Goal: Information Seeking & Learning: Learn about a topic

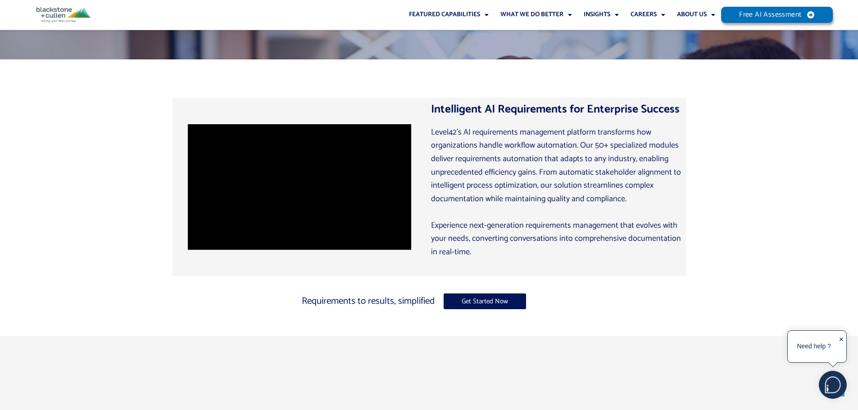
scroll to position [360, 0]
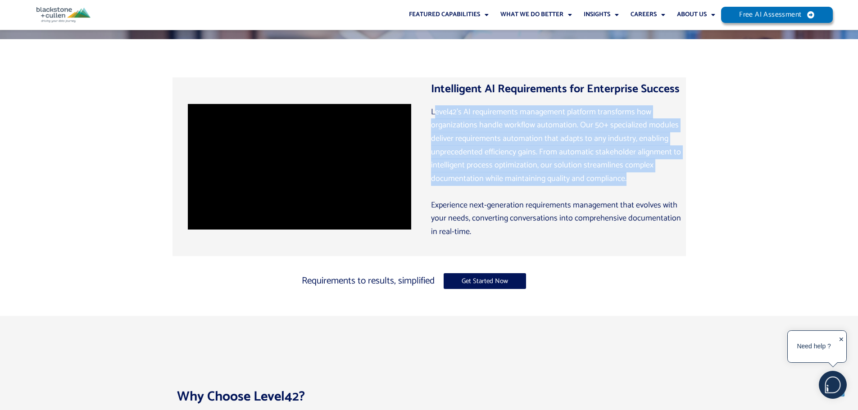
drag, startPoint x: 435, startPoint y: 114, endPoint x: 646, endPoint y: 175, distance: 218.8
click at [646, 175] on p "Level42’s AI requirements management platform transforms how organizations hand…" at bounding box center [556, 146] width 250 height 80
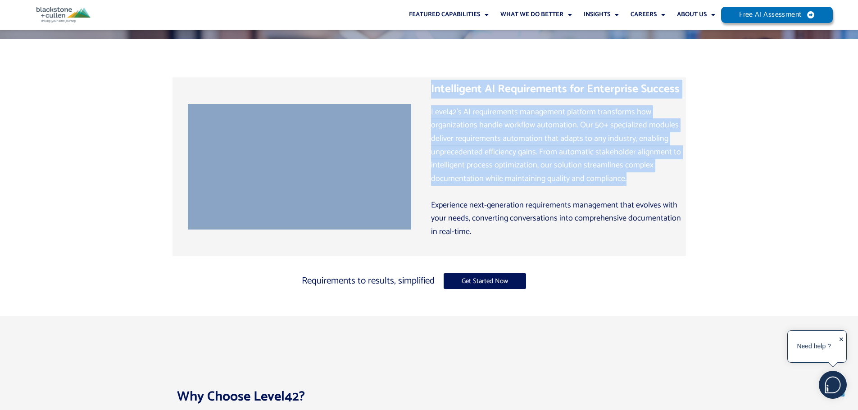
drag, startPoint x: 647, startPoint y: 175, endPoint x: 424, endPoint y: 108, distance: 233.4
click at [424, 108] on div "Intelligent AI Requirements for Enterprise Success Level42’s AI requirements ma…" at bounding box center [428, 162] width 513 height 247
click at [542, 146] on p "Level42’s AI requirements management platform transforms how organizations hand…" at bounding box center [556, 146] width 250 height 80
drag, startPoint x: 632, startPoint y: 178, endPoint x: 425, endPoint y: 93, distance: 223.9
click at [425, 93] on div "Intelligent AI Requirements for Enterprise Success Level42’s AI requirements ma…" at bounding box center [428, 162] width 513 height 247
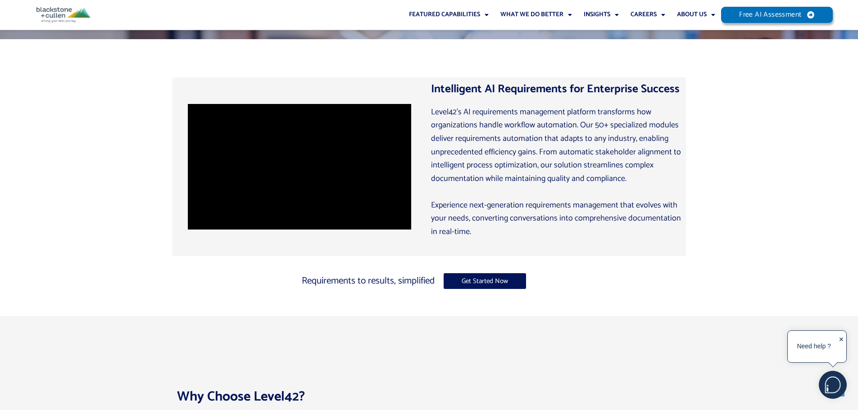
click at [471, 229] on p "Experience next-generation requirements management that evolves with your needs…" at bounding box center [556, 219] width 250 height 40
drag, startPoint x: 488, startPoint y: 232, endPoint x: 505, endPoint y: 226, distance: 17.7
click at [507, 232] on p "Experience next-generation requirements management that evolves with your needs…" at bounding box center [556, 219] width 250 height 40
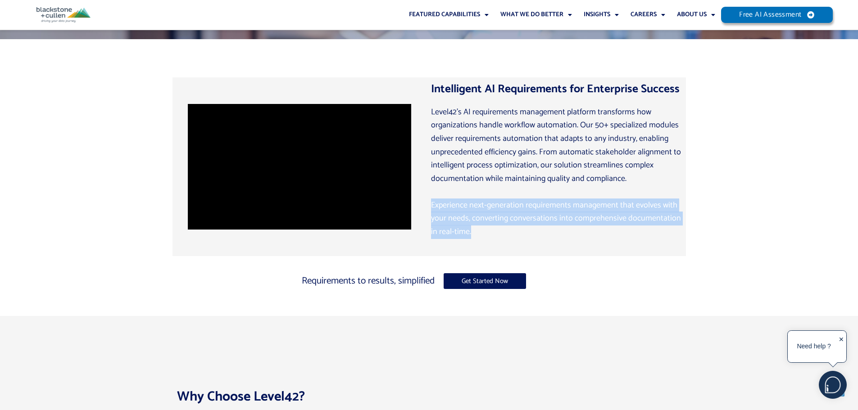
drag, startPoint x: 431, startPoint y: 203, endPoint x: 513, endPoint y: 232, distance: 87.1
click at [513, 232] on div "Intelligent AI Requirements for Enterprise Success Level42’s AI requirements ma…" at bounding box center [555, 166] width 259 height 179
click at [513, 231] on p "Experience next-generation requirements management that evolves with your needs…" at bounding box center [556, 219] width 250 height 40
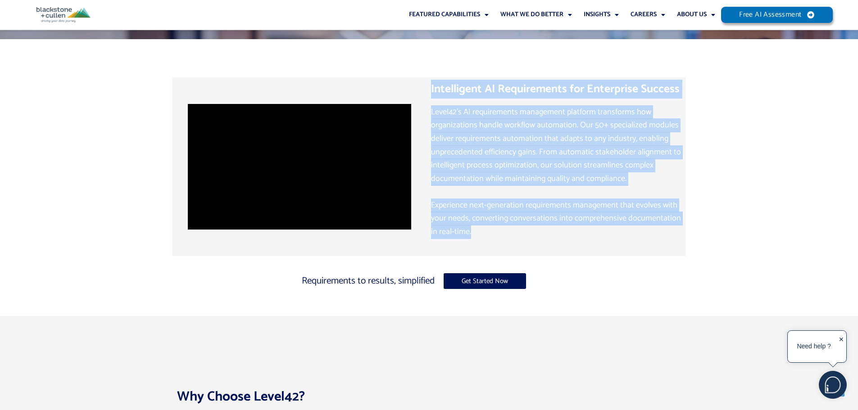
drag, startPoint x: 516, startPoint y: 232, endPoint x: 432, endPoint y: 100, distance: 156.1
click at [432, 100] on div "Intelligent AI Requirements for Enterprise Success Level42’s AI requirements ma…" at bounding box center [555, 166] width 259 height 179
click at [501, 160] on p "Level42’s AI requirements management platform transforms how organizations hand…" at bounding box center [556, 146] width 250 height 80
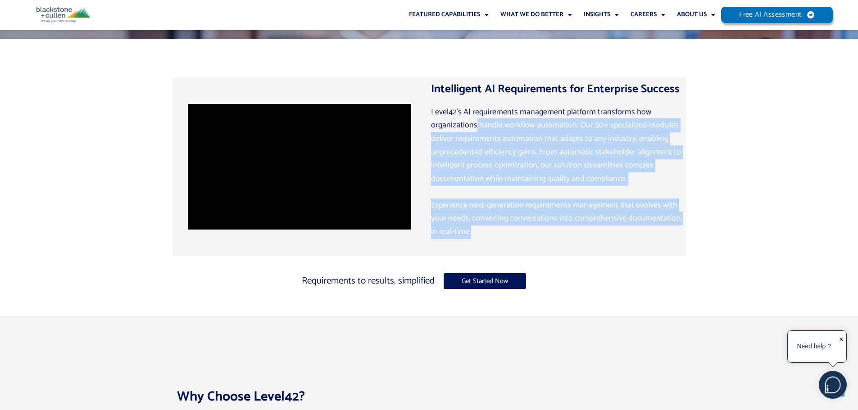
drag, startPoint x: 476, startPoint y: 122, endPoint x: 522, endPoint y: 246, distance: 133.0
click at [522, 246] on div "Level42’s AI requirements management platform transforms how organizations hand…" at bounding box center [556, 179] width 250 height 146
click at [507, 235] on p "Experience next-generation requirements management that evolves with your needs…" at bounding box center [556, 219] width 250 height 40
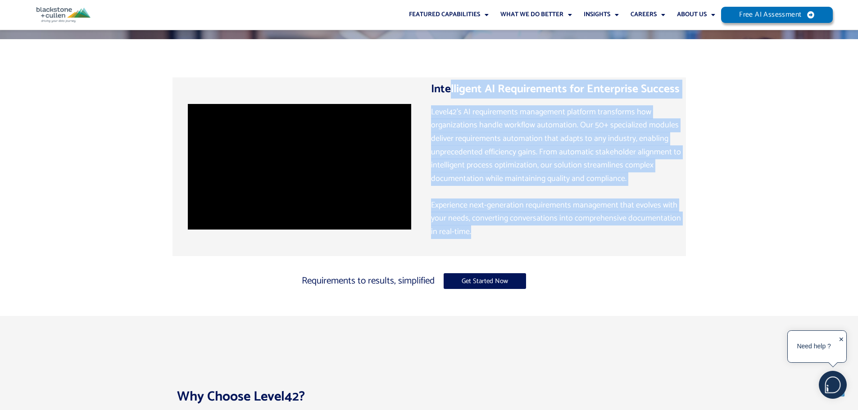
drag, startPoint x: 491, startPoint y: 230, endPoint x: 450, endPoint y: 93, distance: 143.4
click at [450, 94] on div "Intelligent AI Requirements for Enterprise Success Level42’s AI requirements ma…" at bounding box center [555, 166] width 259 height 179
click at [461, 101] on div "Intelligent AI Requirements for Enterprise Success Level42’s AI requirements ma…" at bounding box center [555, 166] width 259 height 179
drag, startPoint x: 448, startPoint y: 89, endPoint x: 512, endPoint y: 235, distance: 159.7
click at [512, 235] on div "Intelligent AI Requirements for Enterprise Success Level42’s AI requirements ma…" at bounding box center [555, 166] width 259 height 179
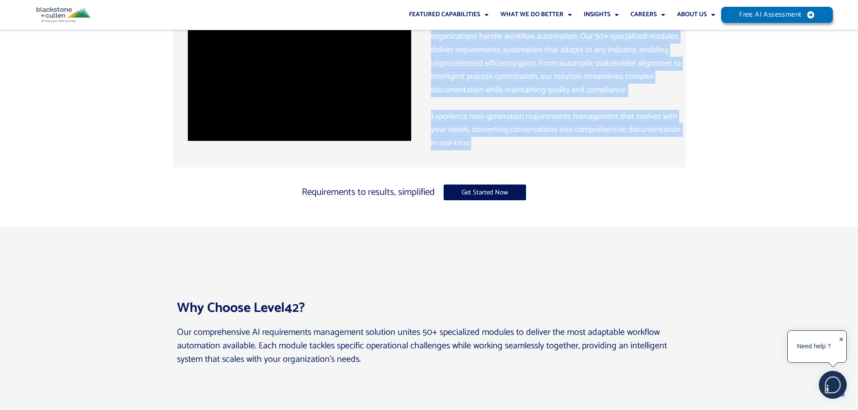
scroll to position [585, 0]
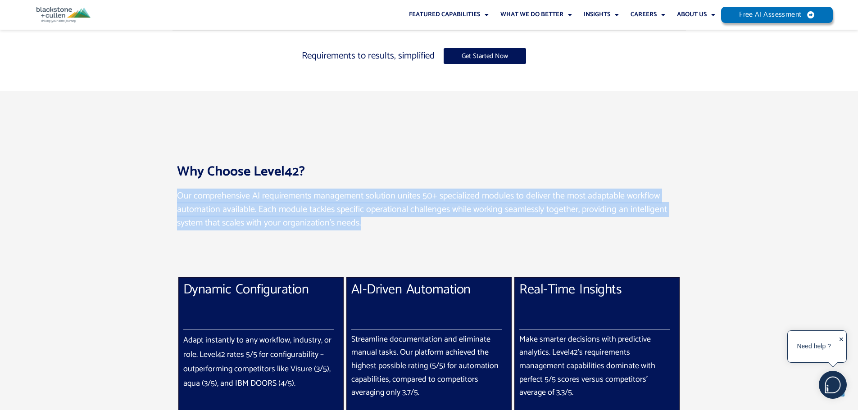
drag, startPoint x: 187, startPoint y: 196, endPoint x: 433, endPoint y: 226, distance: 248.0
click at [433, 226] on div "Why Choose Level42? Our comprehensive AI requirements management solution unite…" at bounding box center [428, 290] width 513 height 265
click at [425, 216] on p "Our comprehensive AI requirements management solution unites 50+ specialized mo…" at bounding box center [429, 210] width 504 height 40
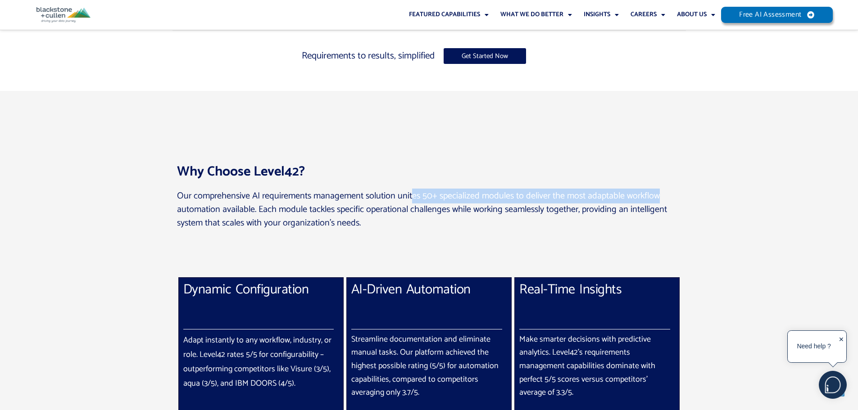
drag, startPoint x: 411, startPoint y: 194, endPoint x: 656, endPoint y: 198, distance: 245.8
click at [656, 198] on p "Our comprehensive AI requirements management solution unites 50+ specialized mo…" at bounding box center [429, 210] width 504 height 40
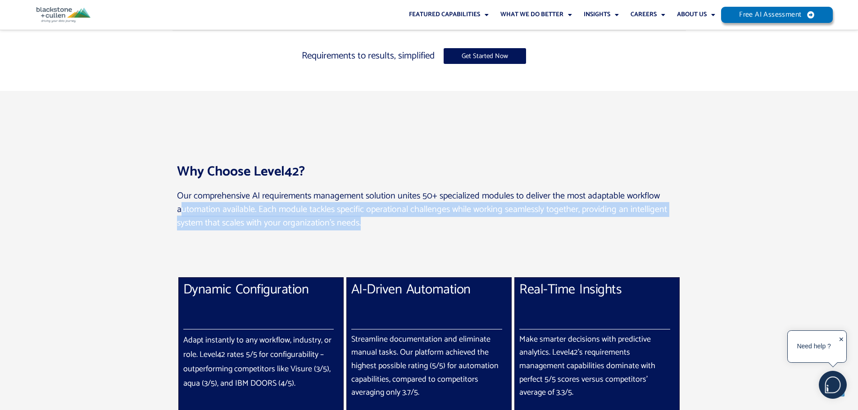
drag, startPoint x: 182, startPoint y: 208, endPoint x: 362, endPoint y: 224, distance: 181.2
click at [361, 224] on p "Our comprehensive AI requirements management solution unites 50+ specialized mo…" at bounding box center [429, 210] width 504 height 40
click at [363, 224] on p "Our comprehensive AI requirements management solution unites 50+ specialized mo…" at bounding box center [429, 210] width 504 height 40
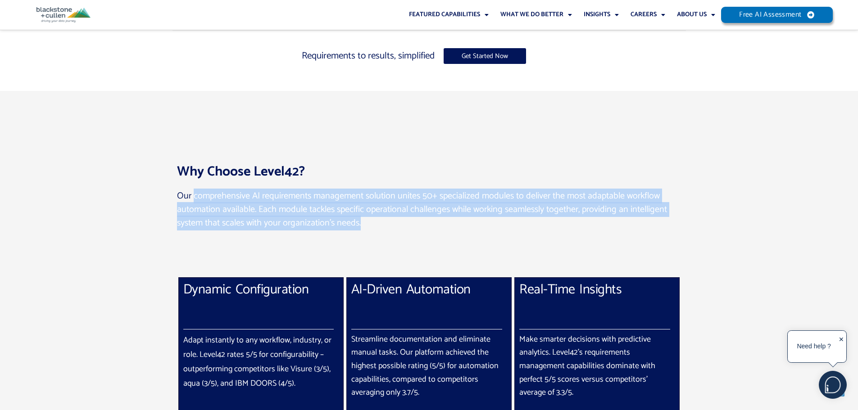
drag, startPoint x: 384, startPoint y: 226, endPoint x: 188, endPoint y: 197, distance: 198.3
click at [190, 196] on p "Our comprehensive AI requirements management solution unites 50+ specialized mo…" at bounding box center [429, 210] width 504 height 40
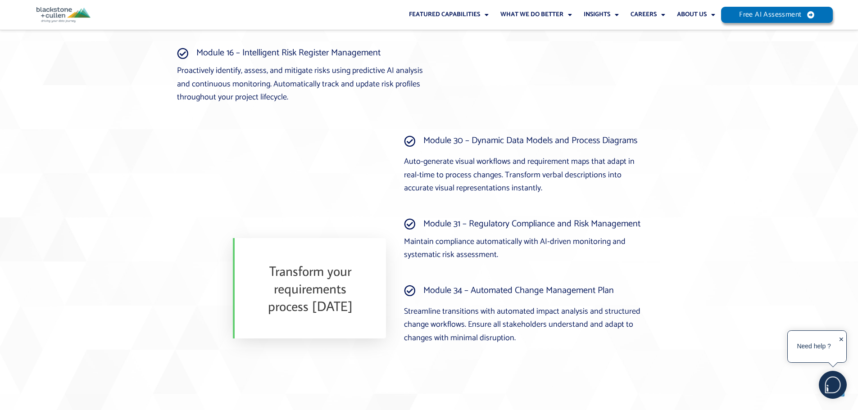
scroll to position [1756, 0]
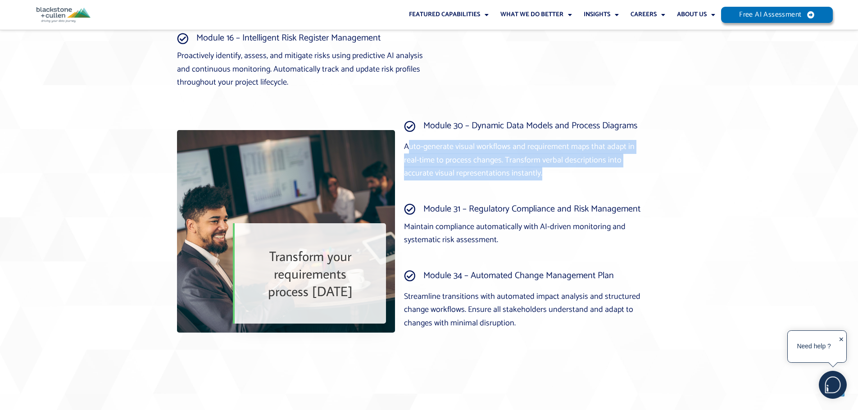
drag, startPoint x: 406, startPoint y: 147, endPoint x: 510, endPoint y: 171, distance: 106.7
click at [510, 171] on p "Auto-generate visual workflows and requirement maps that adapt in real-time to …" at bounding box center [527, 160] width 246 height 40
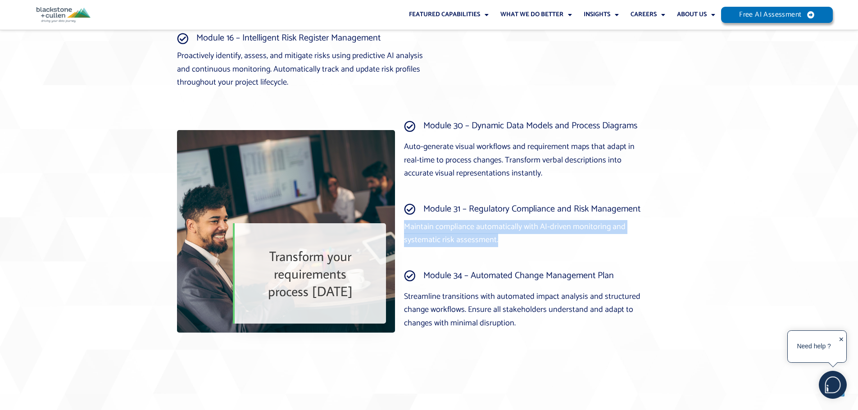
drag, startPoint x: 406, startPoint y: 227, endPoint x: 523, endPoint y: 246, distance: 118.6
click at [523, 246] on p "Maintain compliance automatically with AI-driven monitoring and systematic risk…" at bounding box center [527, 234] width 246 height 27
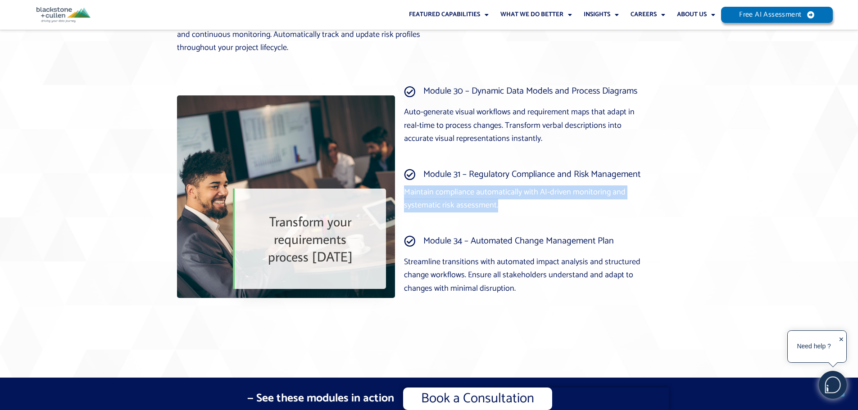
scroll to position [1801, 0]
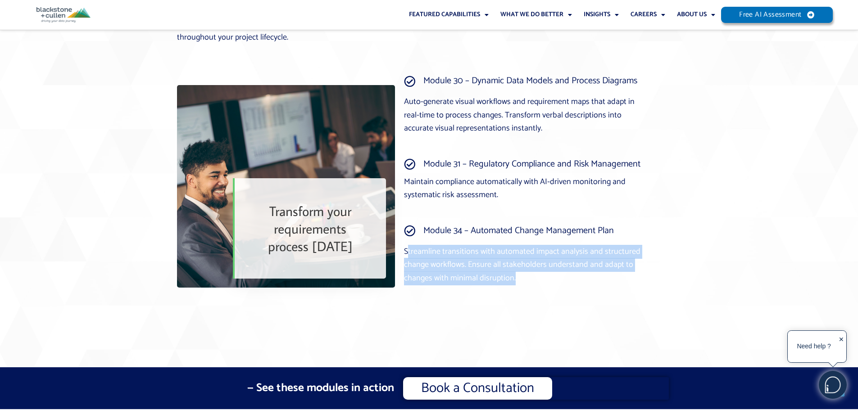
drag, startPoint x: 407, startPoint y: 248, endPoint x: 559, endPoint y: 277, distance: 154.4
click at [559, 277] on p "Streamline transitions with automated impact analysis and structured change wor…" at bounding box center [527, 265] width 246 height 40
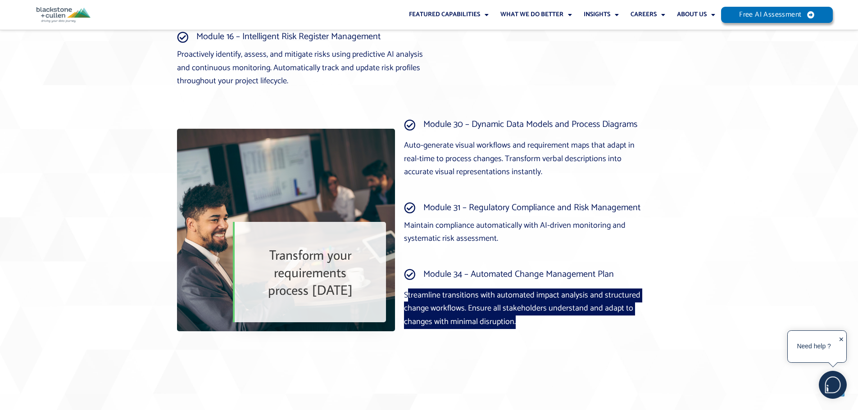
scroll to position [1756, 0]
